Goal: Task Accomplishment & Management: Use online tool/utility

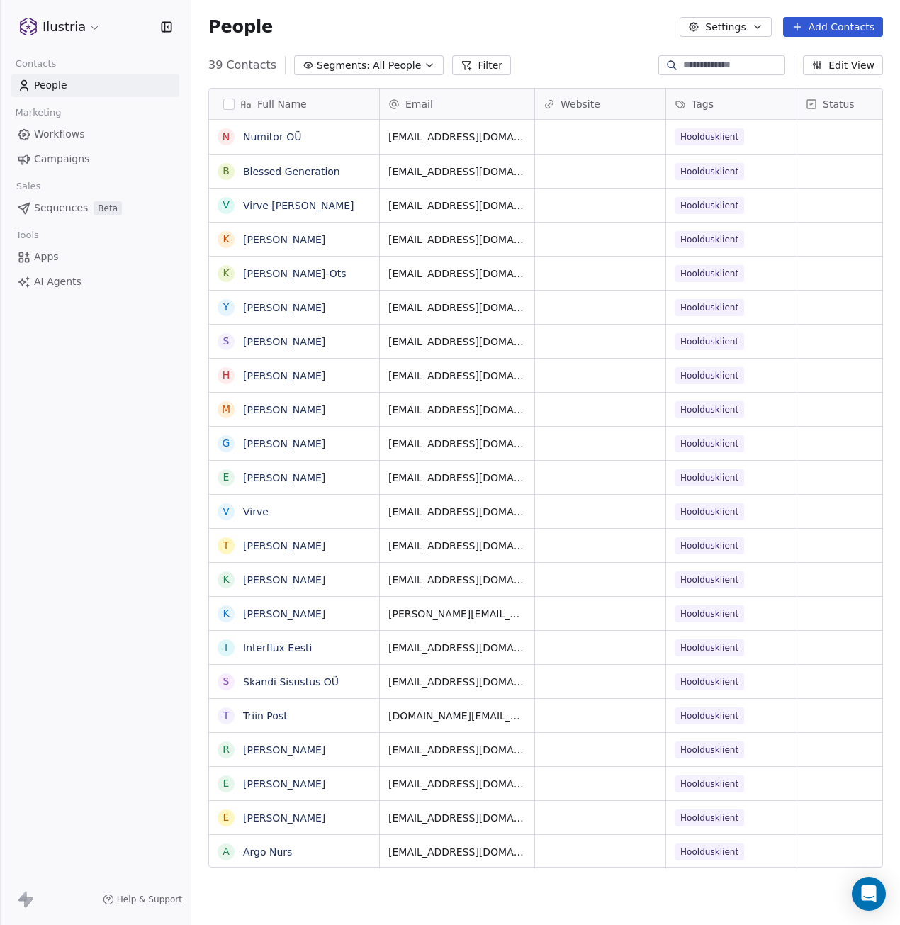
scroll to position [804, 698]
click at [694, 67] on input at bounding box center [732, 65] width 99 height 14
type input "******"
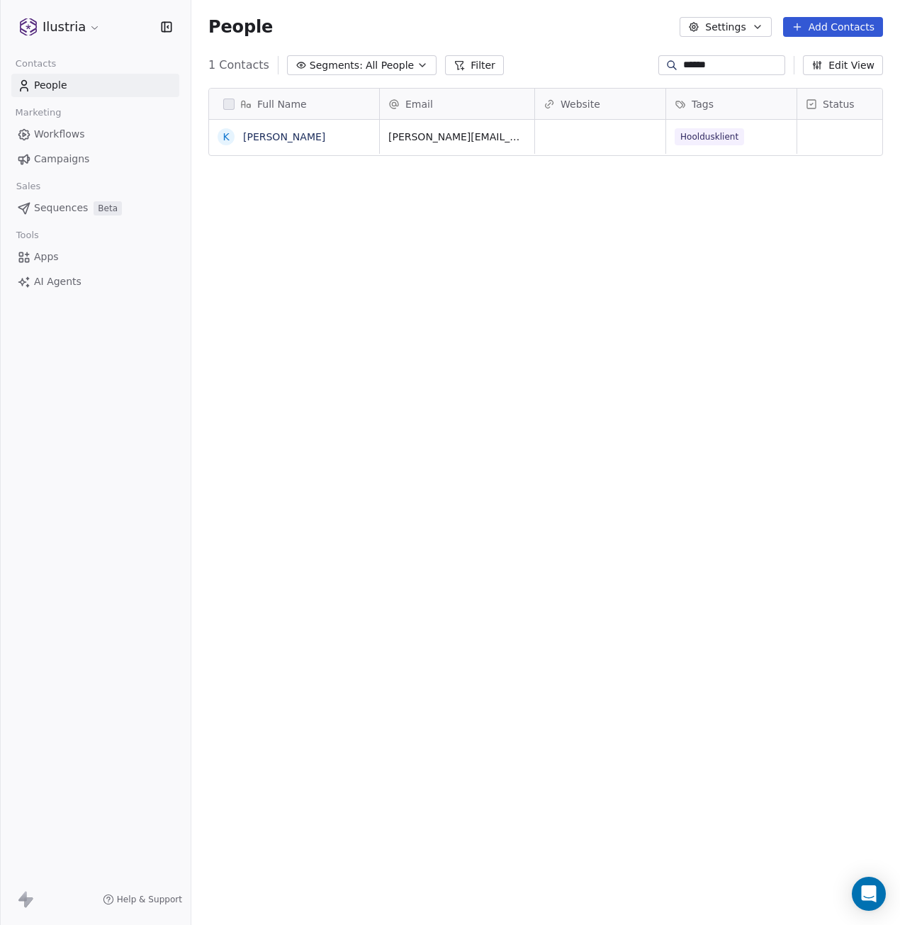
click at [727, 63] on input "******" at bounding box center [732, 65] width 99 height 14
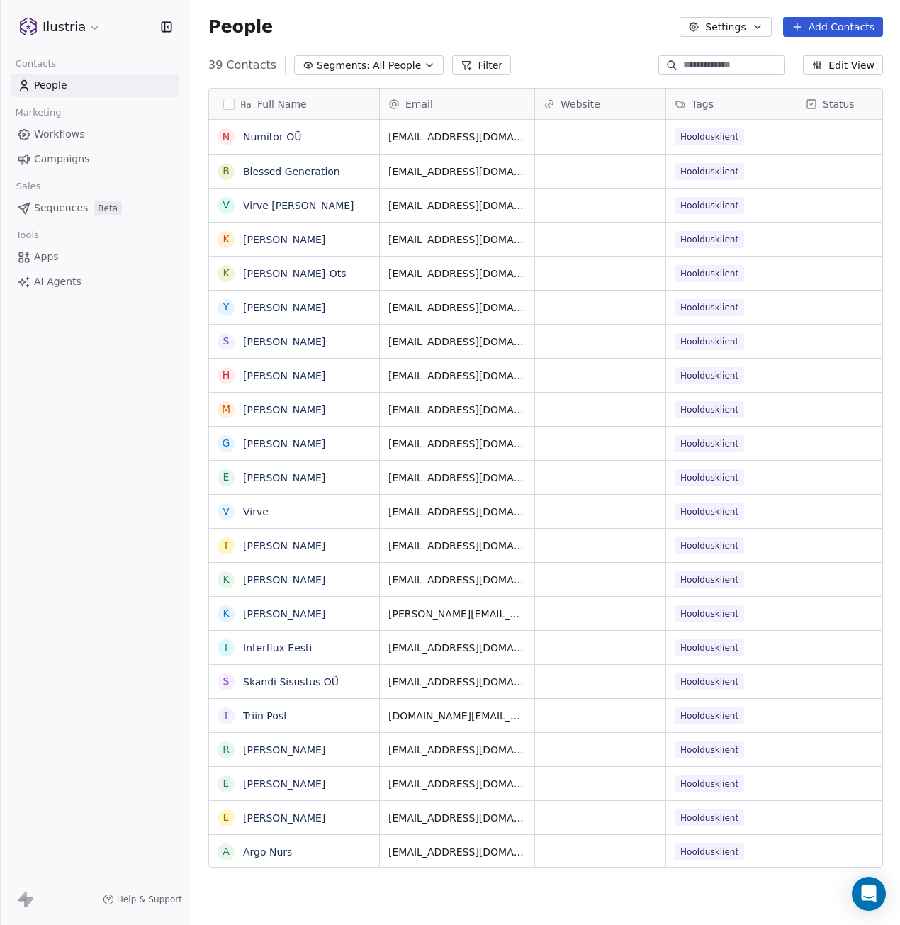
click at [119, 568] on div "Ilustria Contacts People Marketing Workflows Campaigns Sales Sequences Beta Too…" at bounding box center [95, 462] width 191 height 925
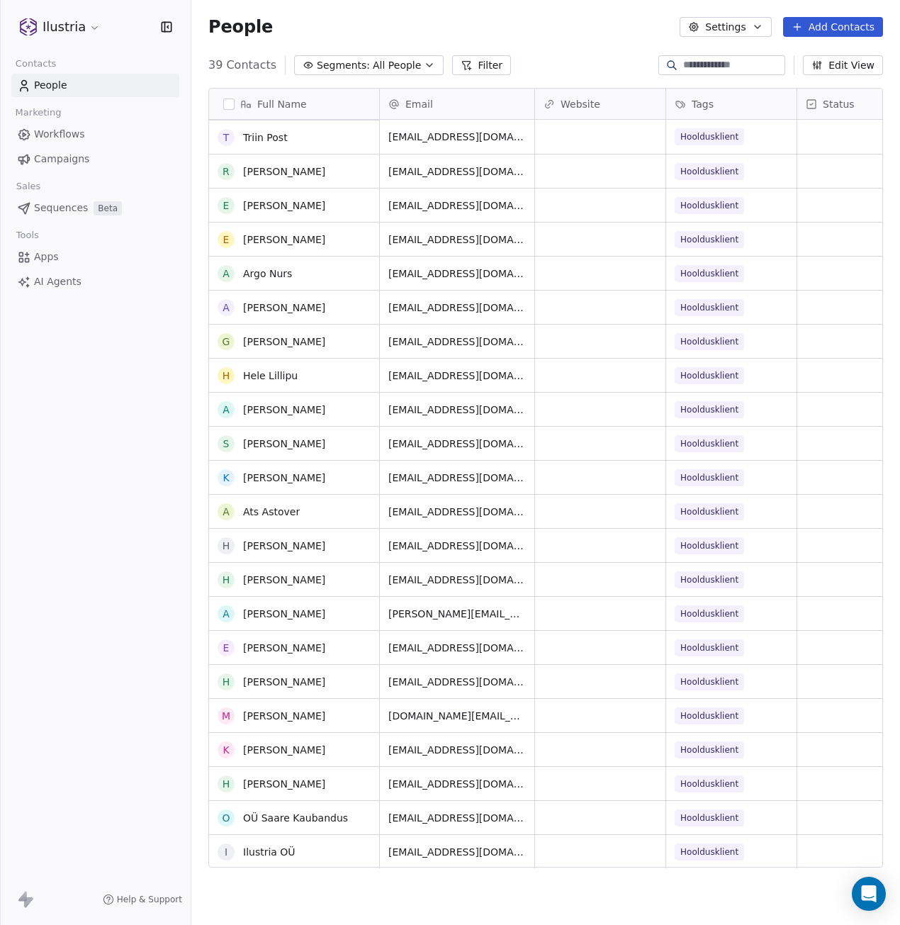
scroll to position [578, 0]
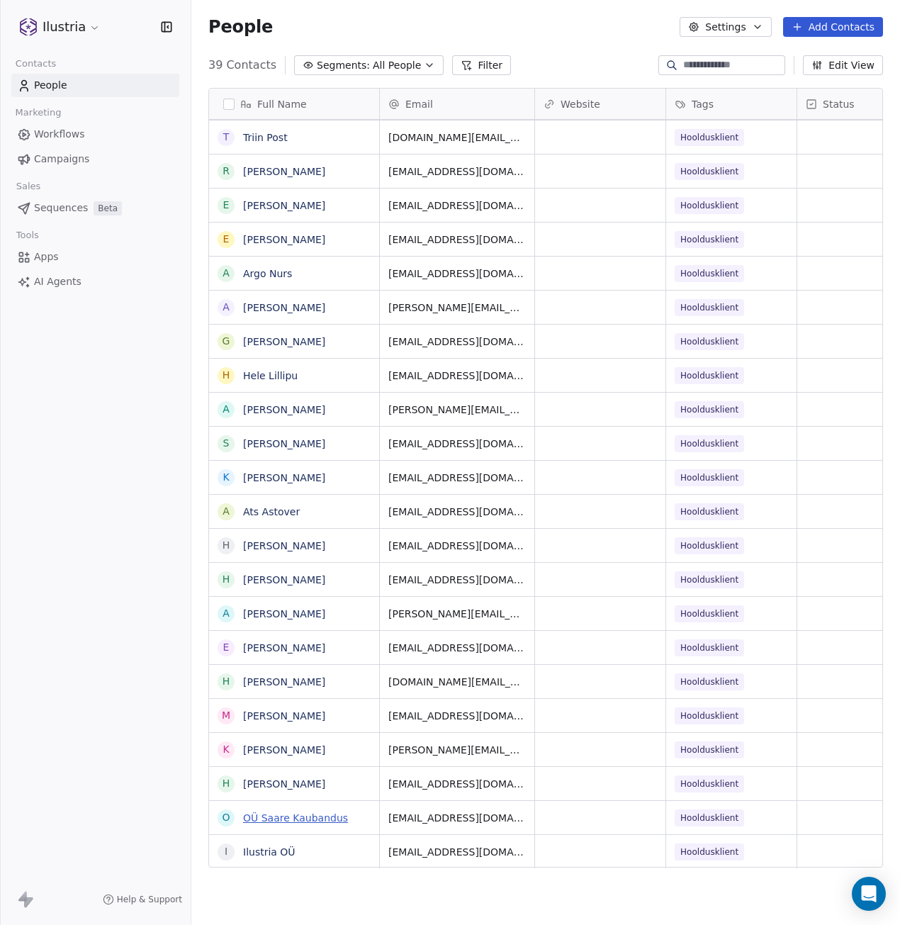
click at [252, 812] on link "OÜ Saare Kaubandus" at bounding box center [295, 817] width 105 height 11
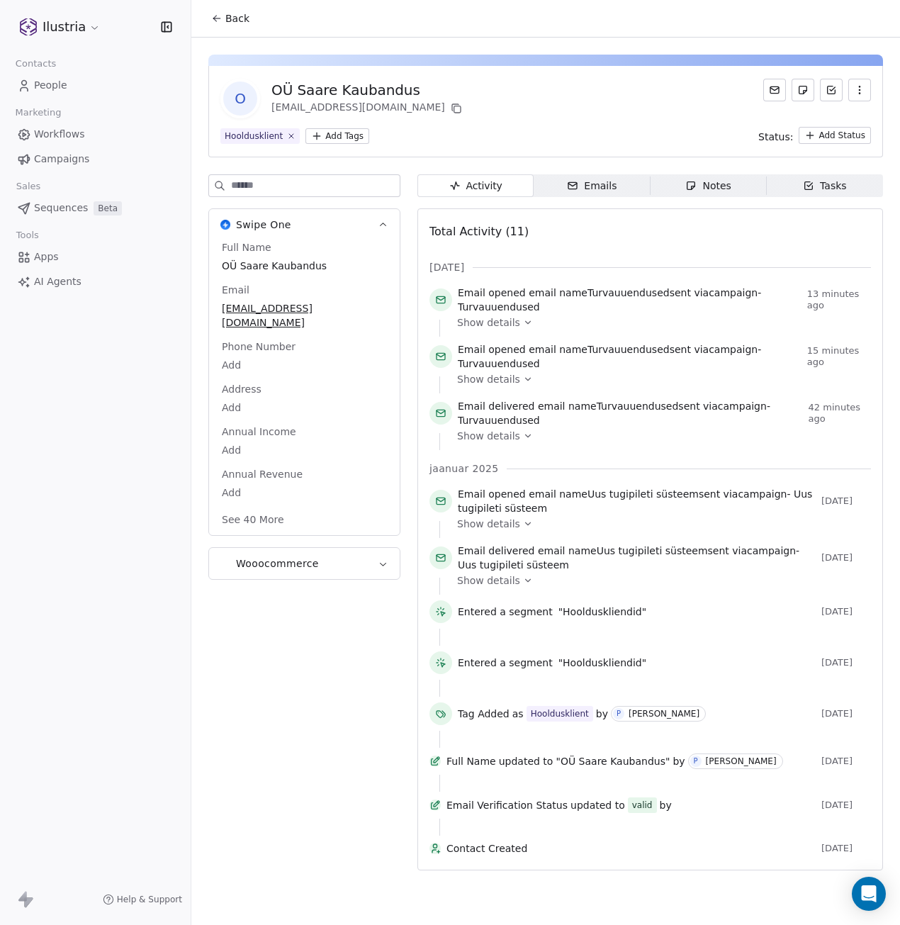
click at [861, 92] on icon "button" at bounding box center [859, 89] width 11 height 11
click at [829, 121] on div "Delete" at bounding box center [840, 121] width 95 height 23
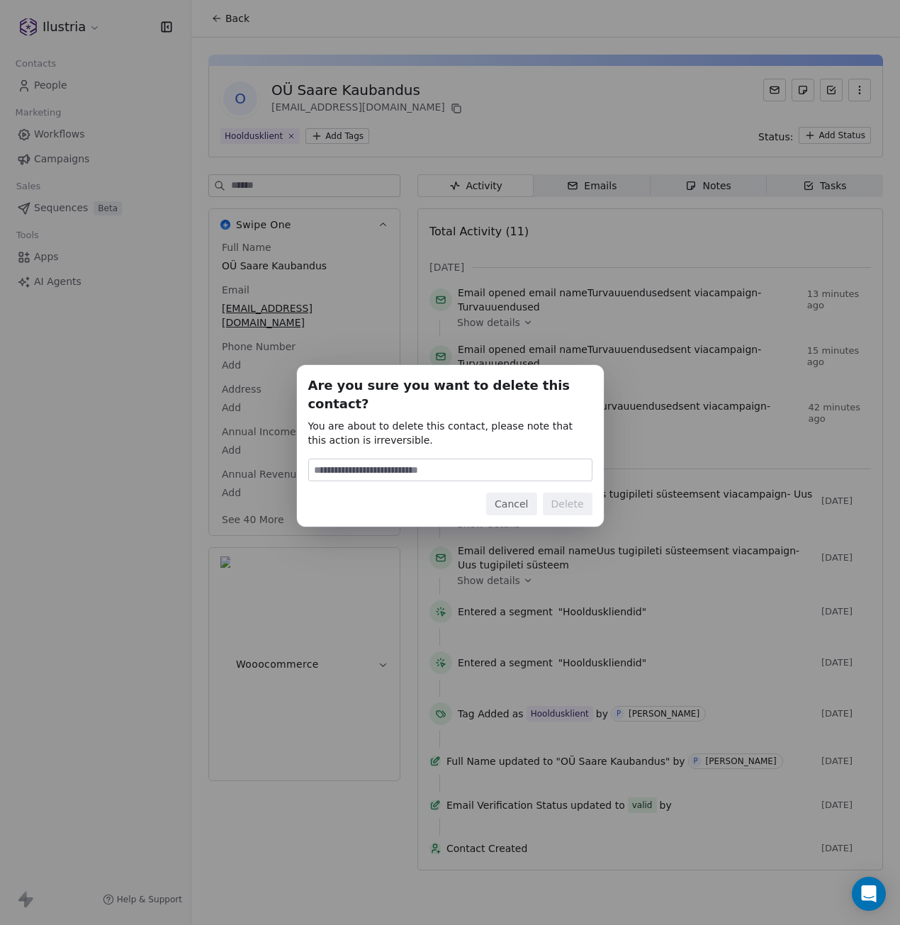
click at [457, 459] on input at bounding box center [450, 469] width 283 height 21
type input "******"
click at [559, 493] on button "Delete" at bounding box center [568, 504] width 50 height 23
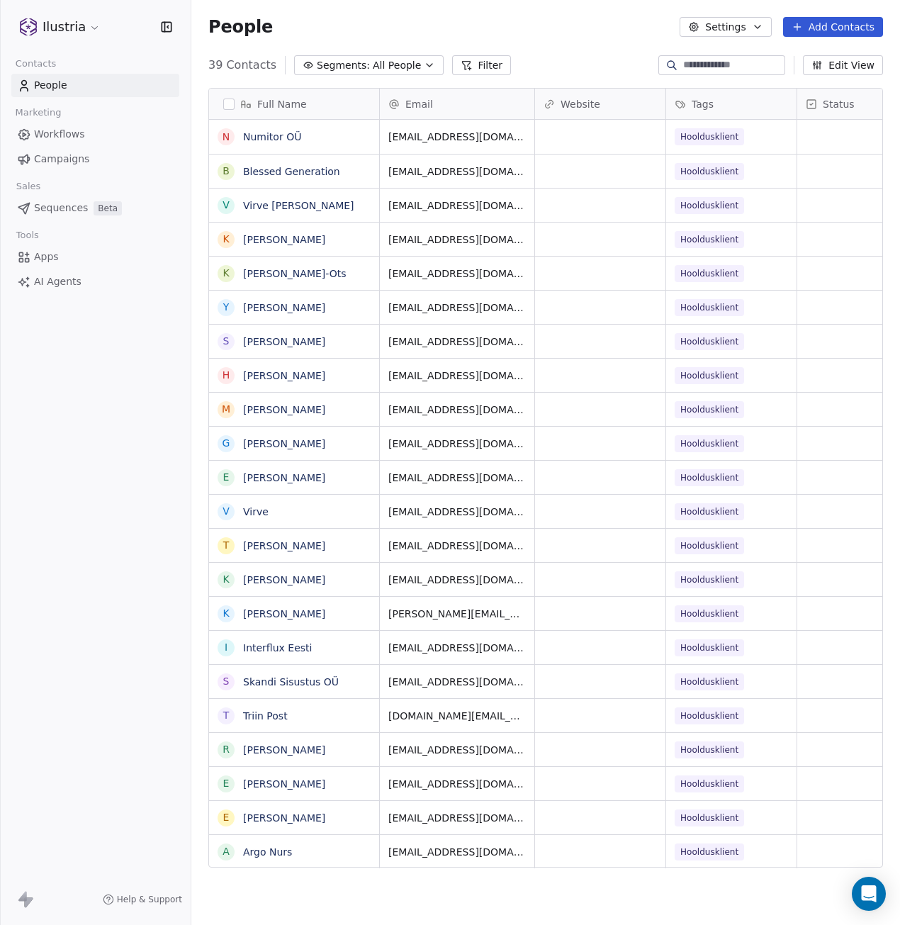
click at [60, 135] on span "Workflows" at bounding box center [59, 134] width 51 height 15
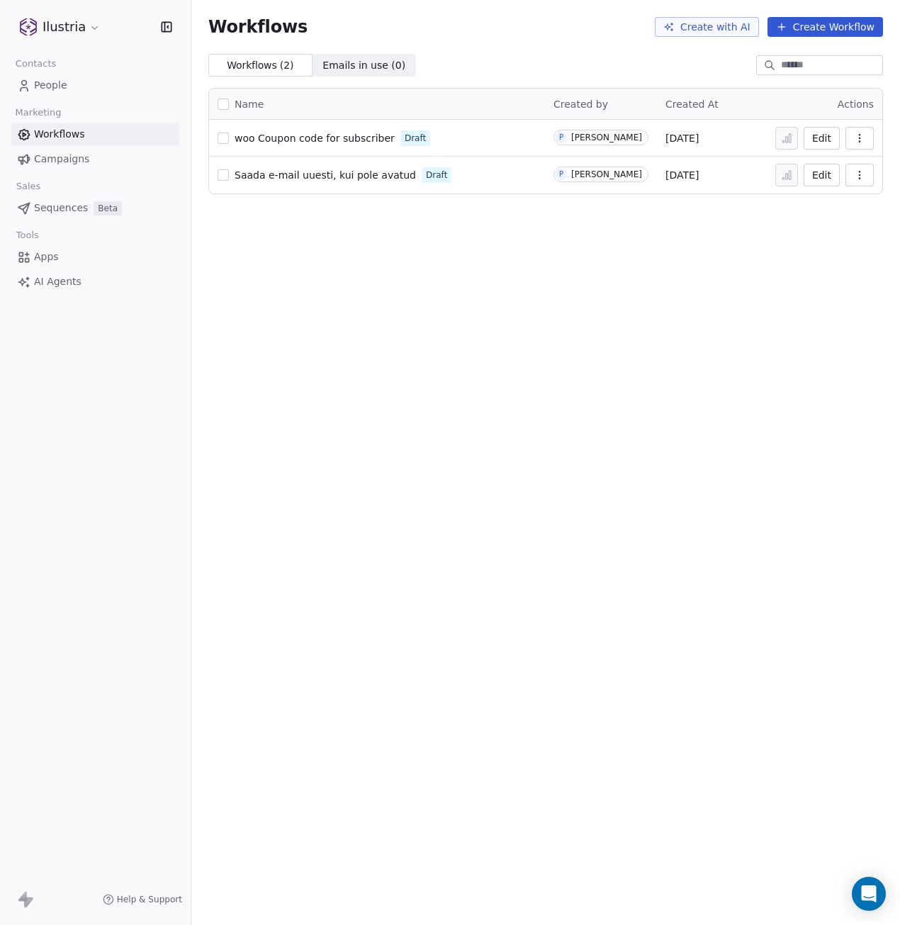
click at [67, 161] on span "Campaigns" at bounding box center [61, 159] width 55 height 15
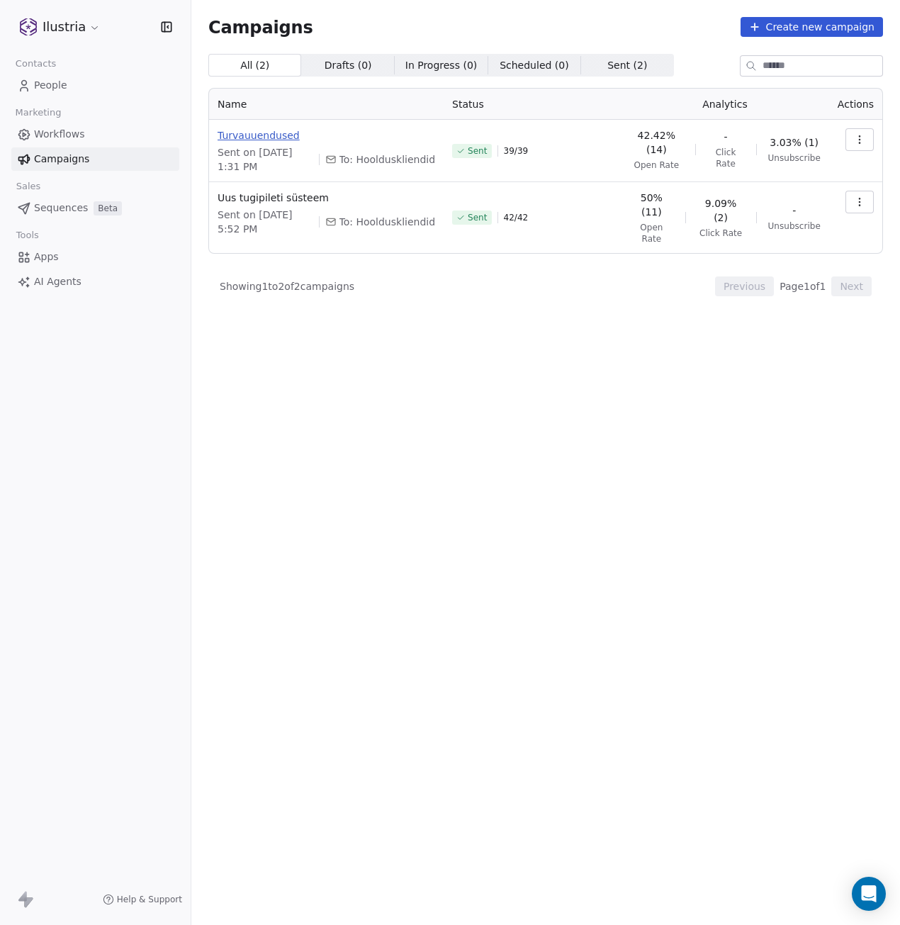
click at [247, 135] on span "Turvauuendused" at bounding box center [327, 135] width 218 height 14
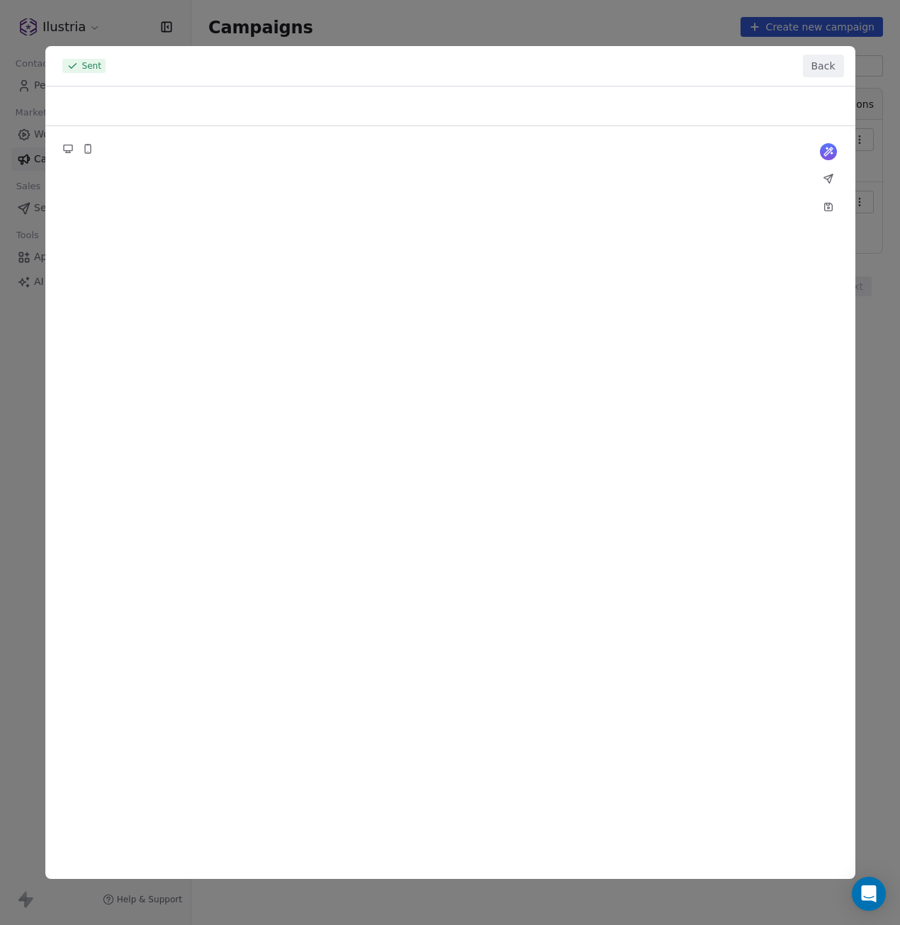
click at [65, 145] on div at bounding box center [450, 482] width 810 height 793
click at [84, 150] on div at bounding box center [450, 482] width 810 height 793
click at [819, 58] on button "Back" at bounding box center [823, 66] width 41 height 23
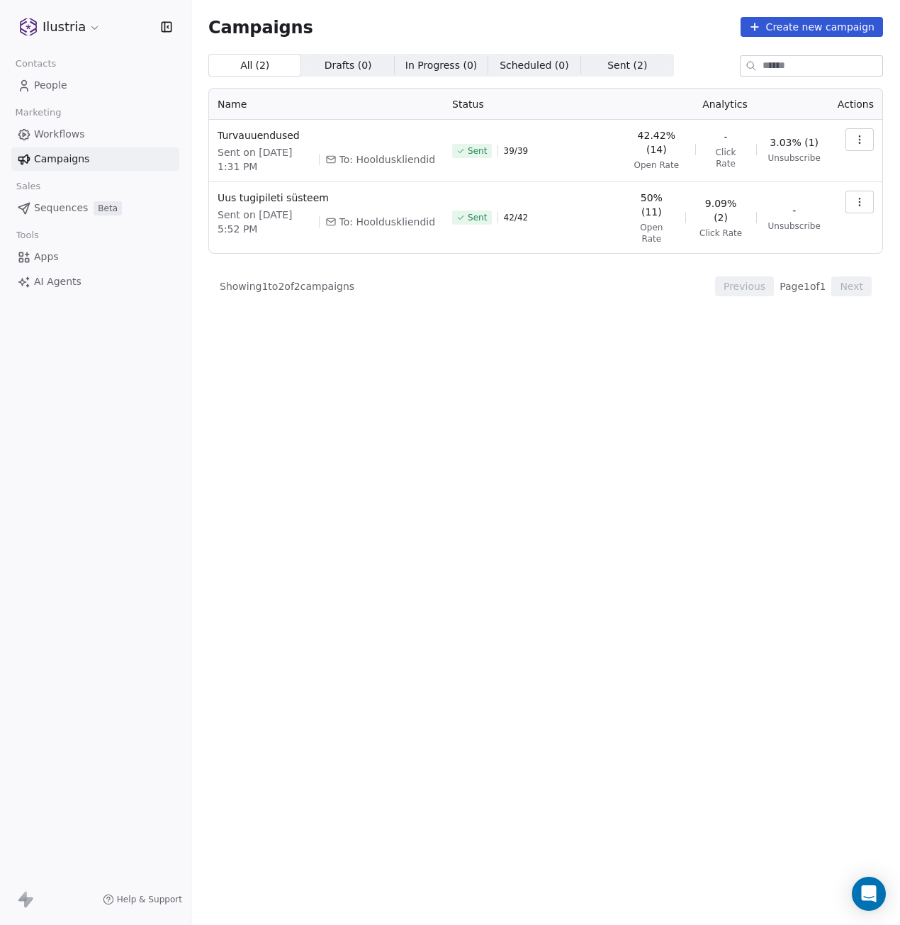
click at [646, 467] on div "All ( 2 ) All ( 2 ) Drafts ( 0 ) Drafts ( 0 ) In Progress ( 0 ) In Progress ( 0…" at bounding box center [545, 427] width 675 height 746
click at [861, 142] on icon "button" at bounding box center [859, 139] width 11 height 11
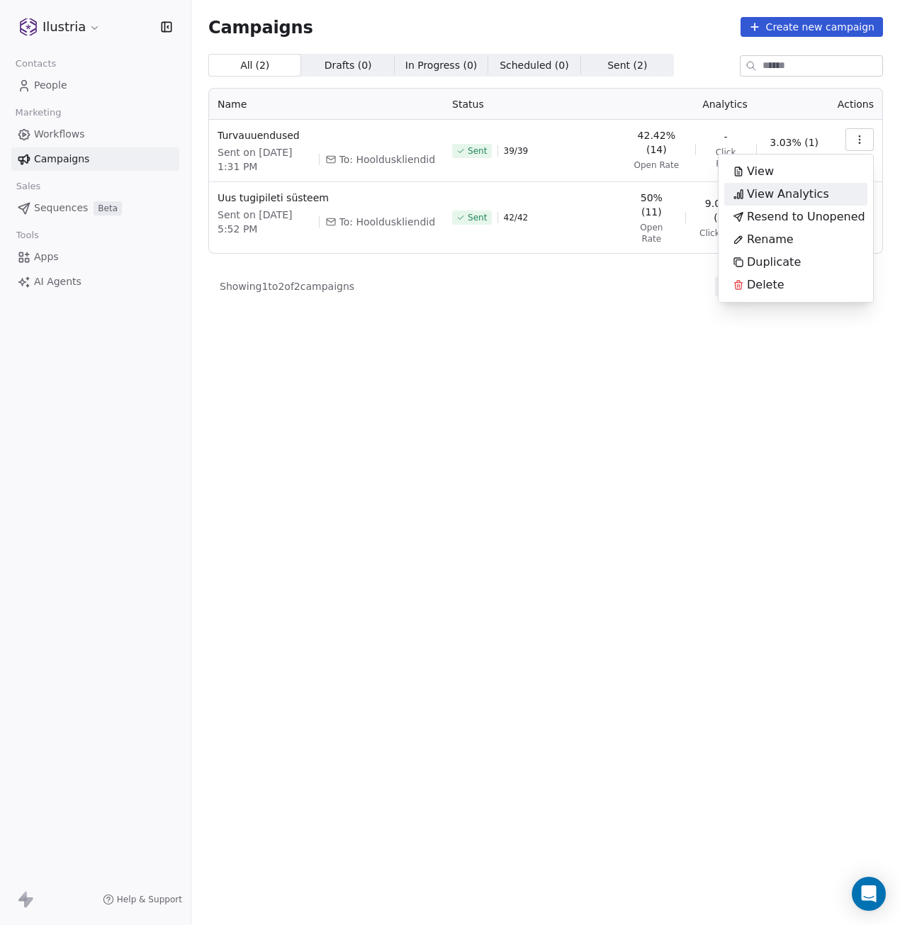
click at [803, 188] on span "View Analytics" at bounding box center [788, 194] width 82 height 17
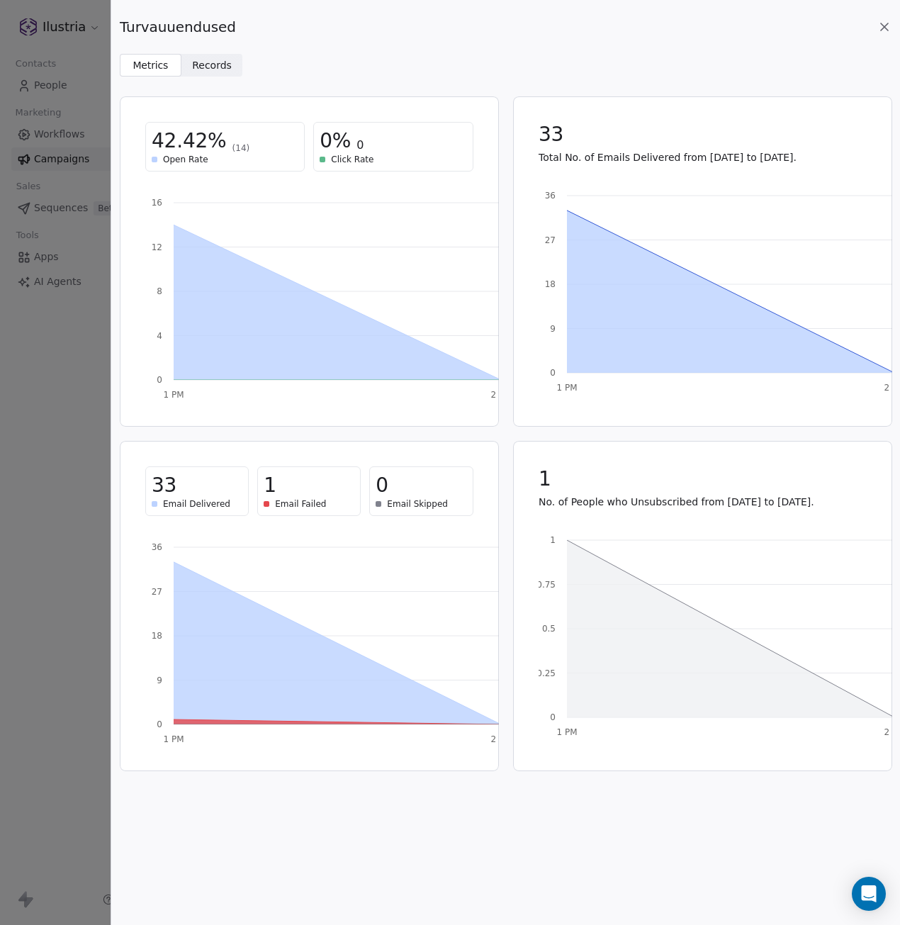
click at [204, 65] on span "Records" at bounding box center [212, 65] width 40 height 15
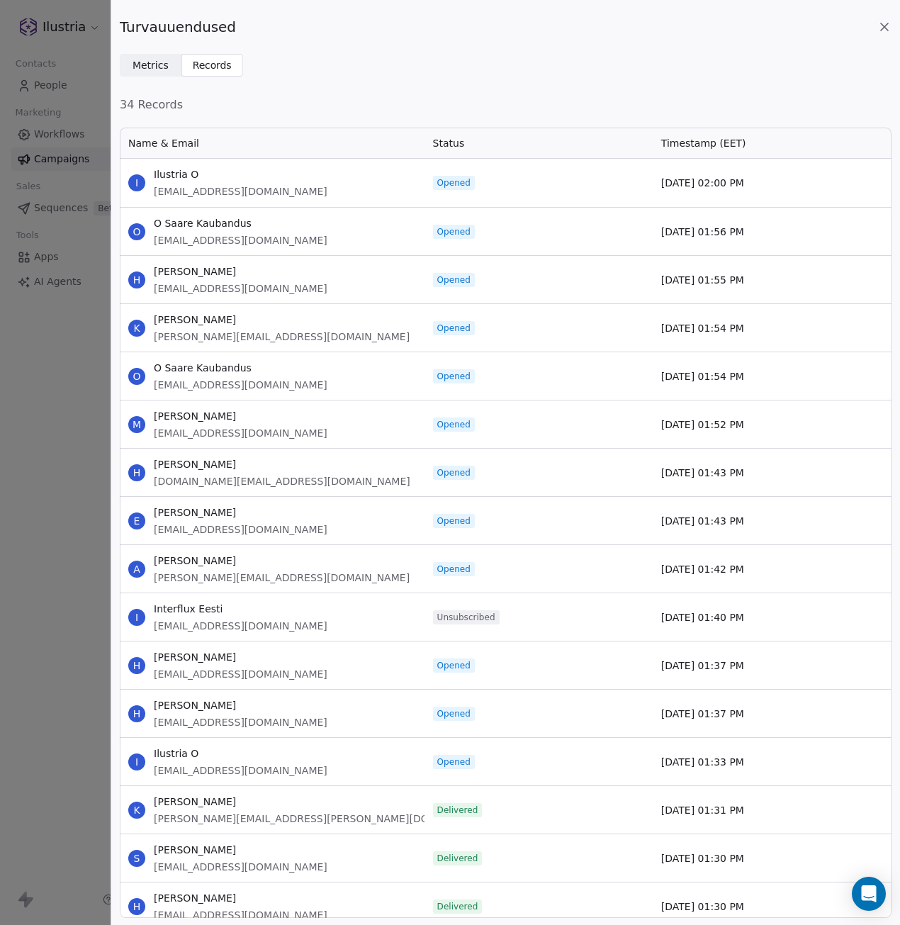
click at [883, 23] on icon at bounding box center [885, 27] width 14 height 14
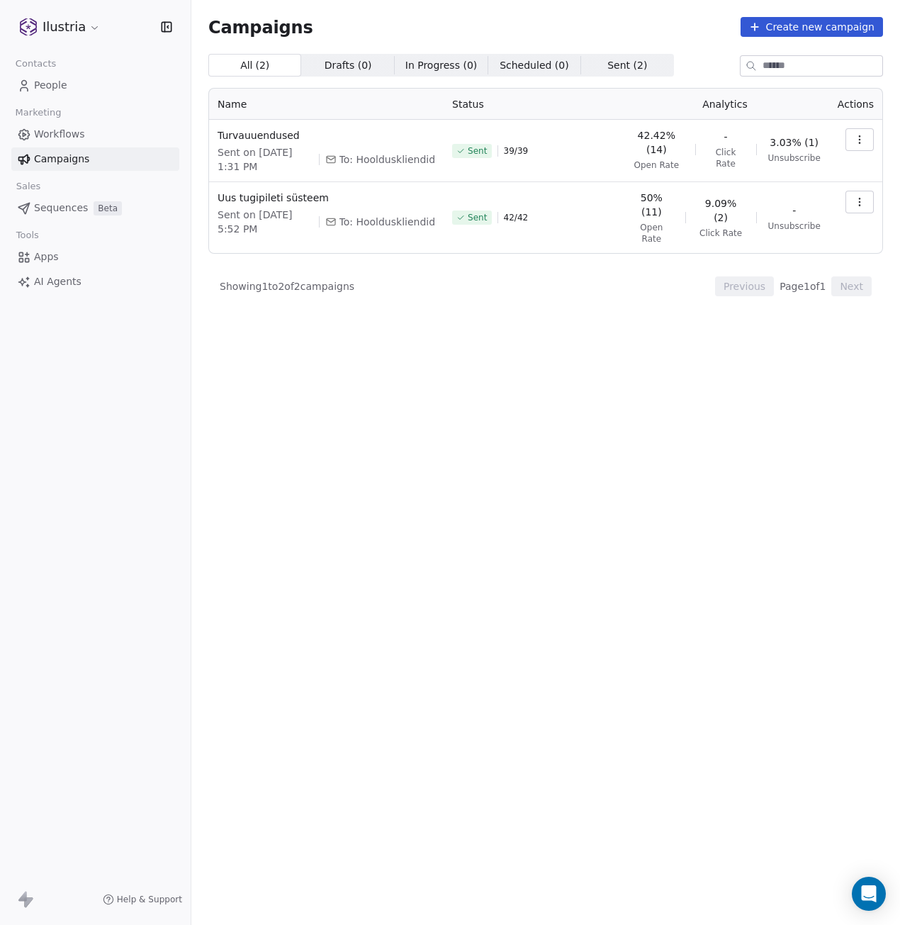
click at [510, 471] on div "All ( 2 ) All ( 2 ) Drafts ( 0 ) Drafts ( 0 ) In Progress ( 0 ) In Progress ( 0…" at bounding box center [545, 427] width 675 height 746
click at [427, 476] on div "All ( 2 ) All ( 2 ) Drafts ( 0 ) Drafts ( 0 ) In Progress ( 0 ) In Progress ( 0…" at bounding box center [545, 427] width 675 height 746
